Goal: Transaction & Acquisition: Book appointment/travel/reservation

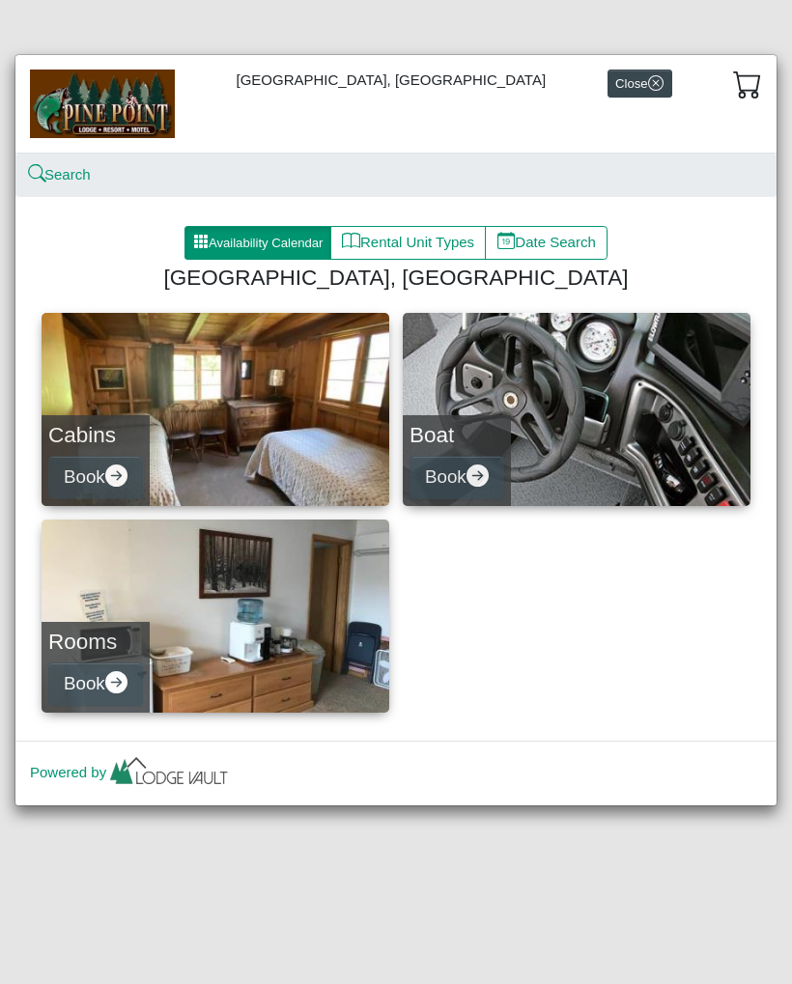
click at [301, 420] on link "Cabins Book" at bounding box center [216, 409] width 348 height 193
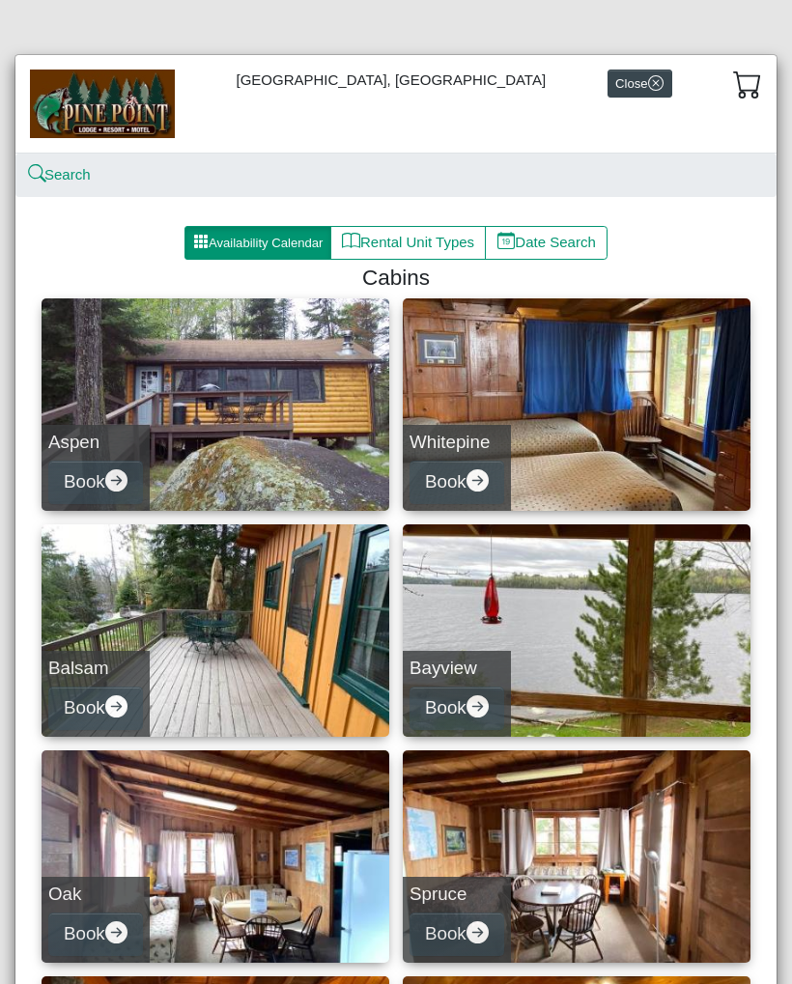
click at [551, 247] on button "Date Search" at bounding box center [546, 243] width 123 height 35
select select "*"
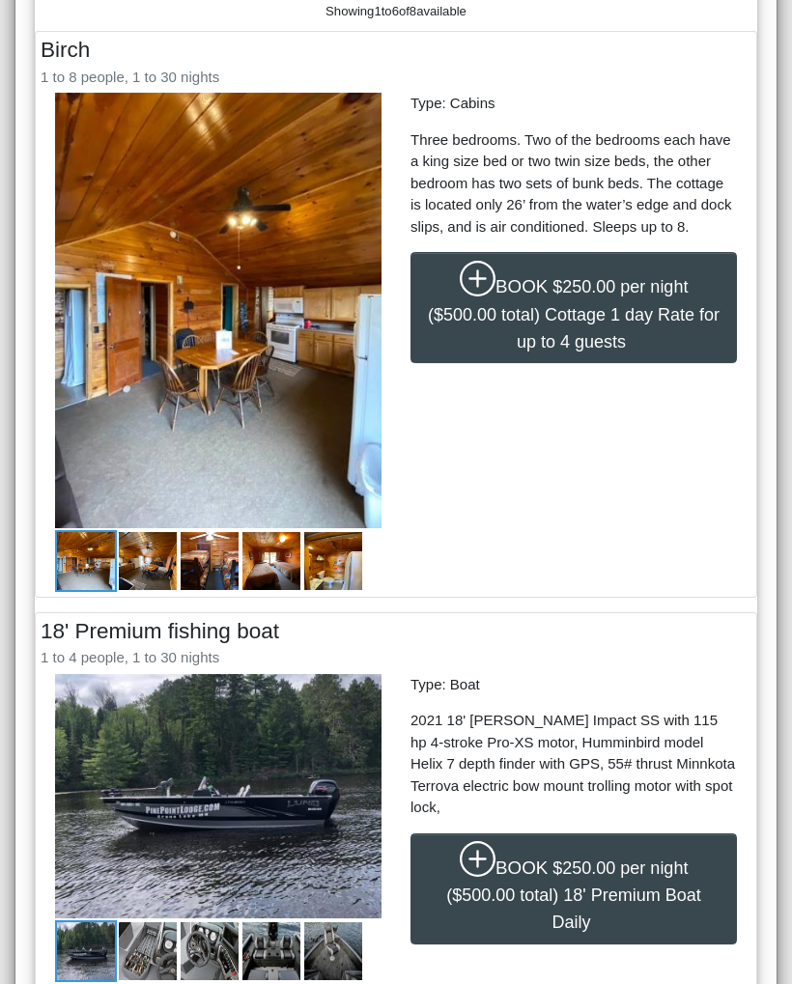
scroll to position [637, 0]
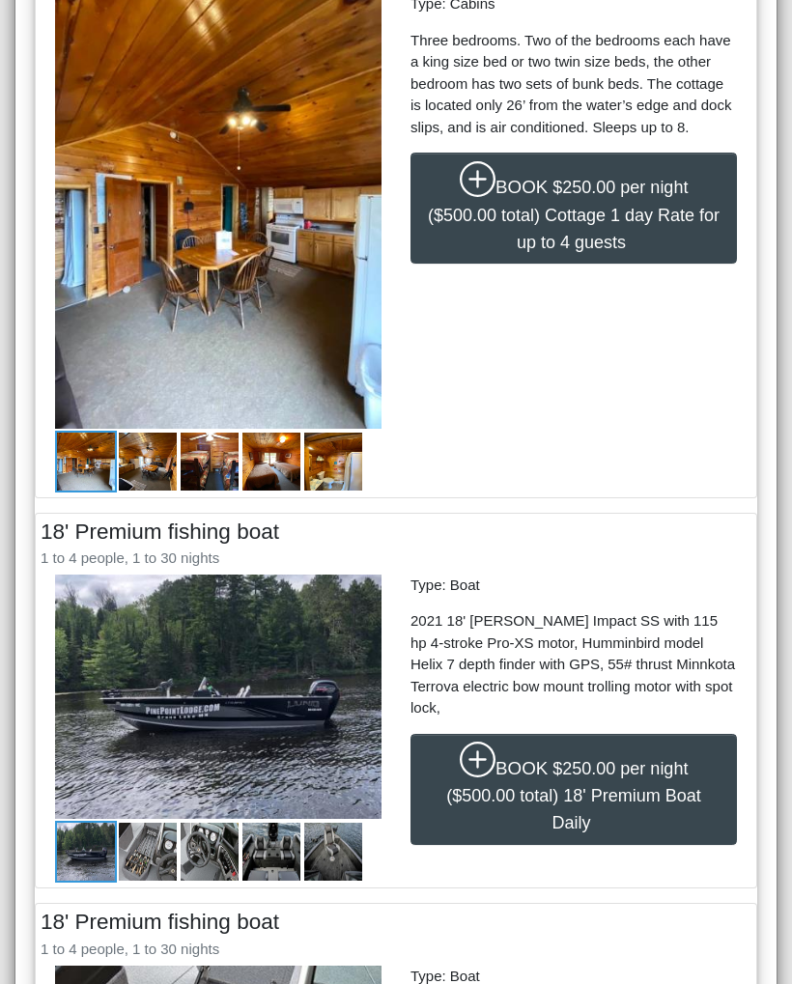
click at [99, 468] on img at bounding box center [86, 462] width 62 height 62
click at [156, 477] on img at bounding box center [148, 462] width 62 height 62
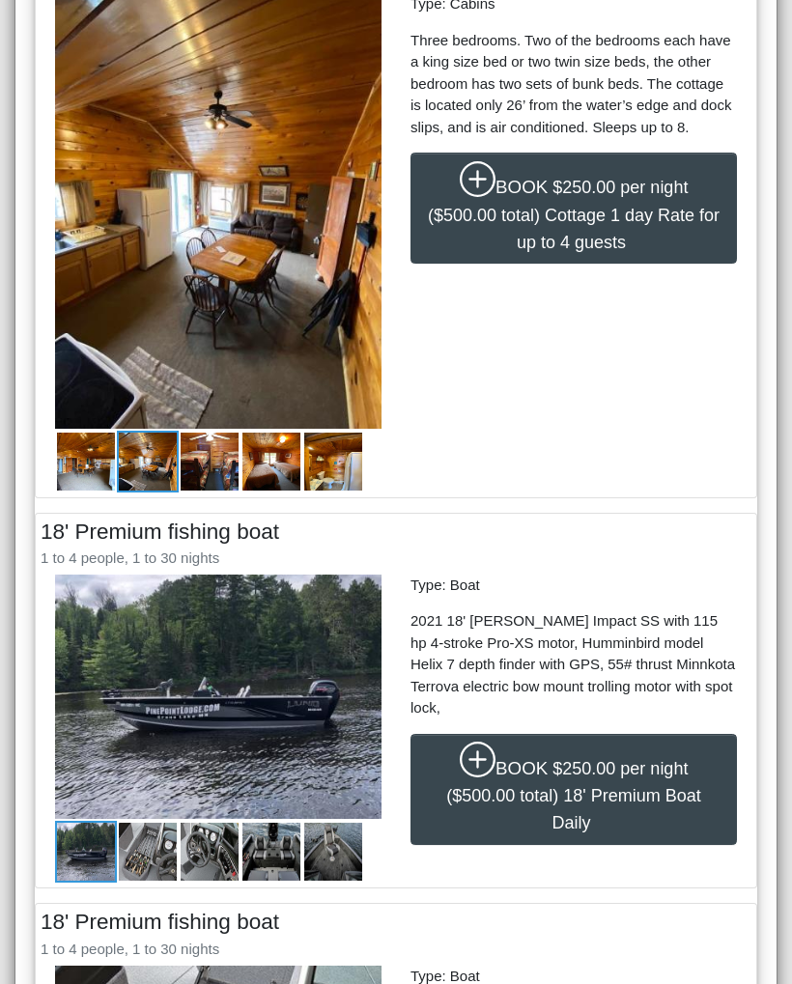
click at [220, 473] on img at bounding box center [210, 462] width 62 height 62
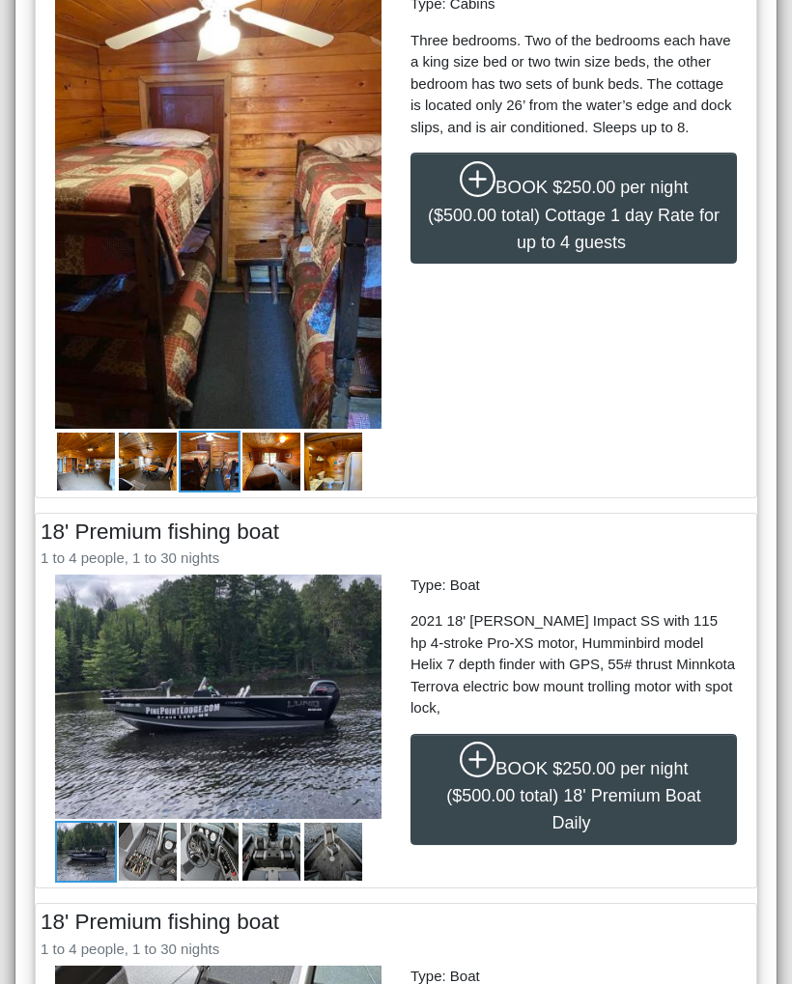
click at [283, 488] on img at bounding box center [272, 462] width 62 height 62
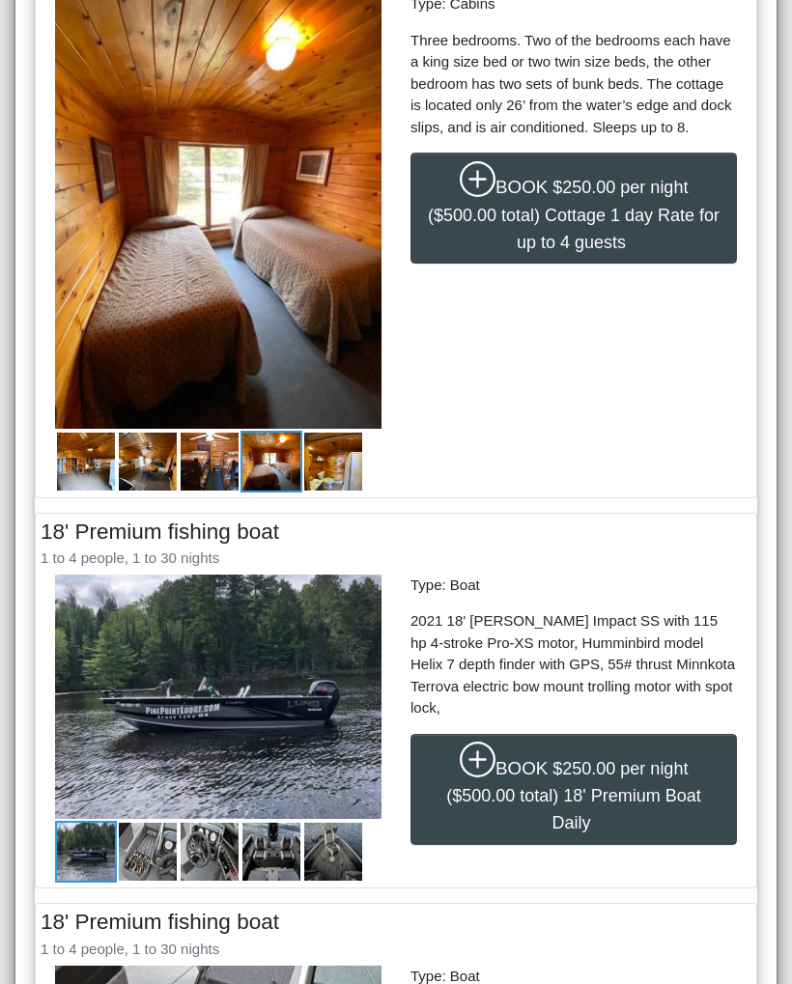
click at [345, 478] on img at bounding box center [333, 462] width 62 height 62
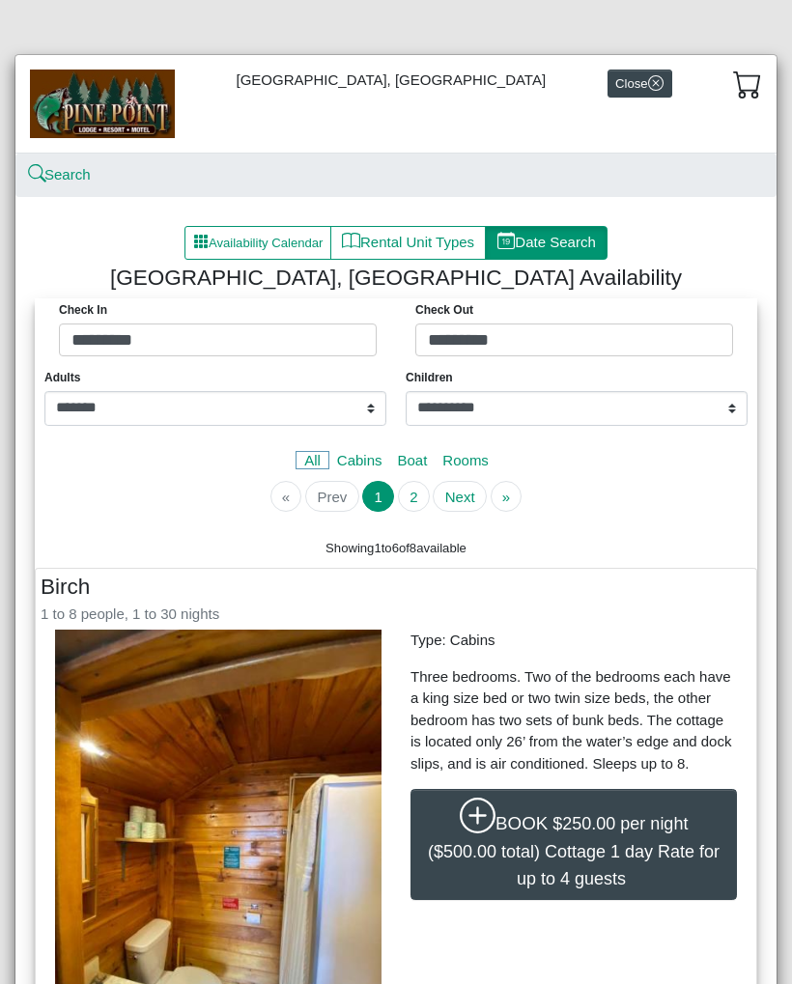
scroll to position [-5, 0]
